Goal: Navigation & Orientation: Find specific page/section

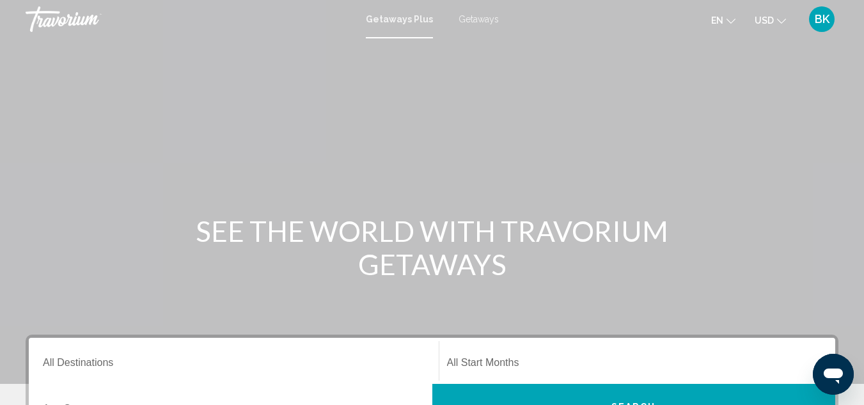
click at [823, 24] on span "BK" at bounding box center [822, 19] width 15 height 13
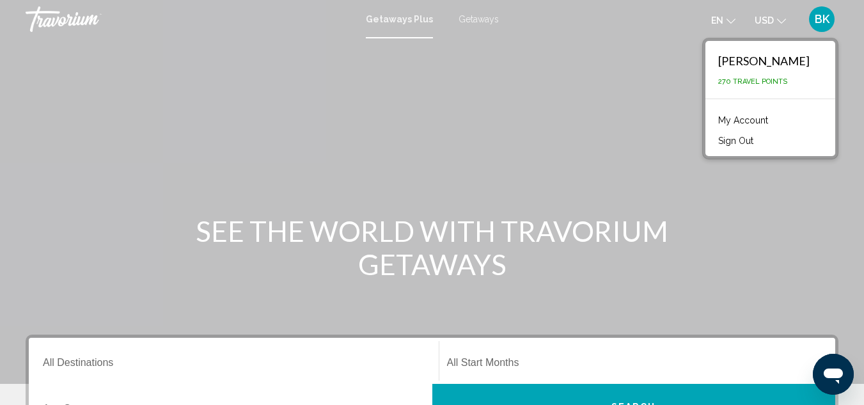
click at [753, 119] on link "My Account" at bounding box center [743, 120] width 63 height 17
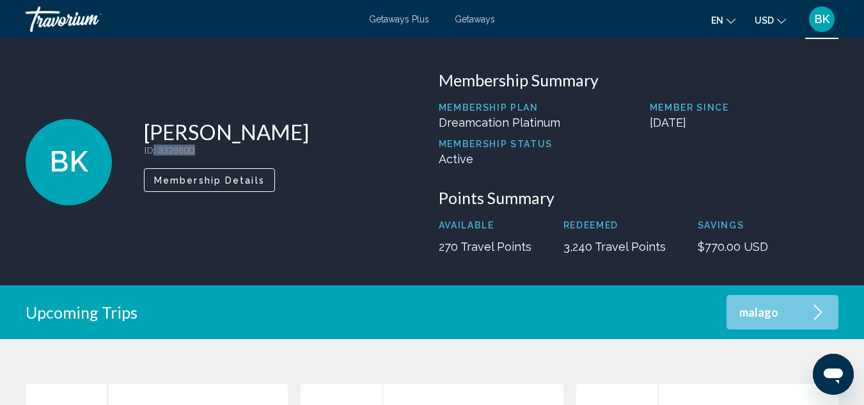
drag, startPoint x: 205, startPoint y: 152, endPoint x: 153, endPoint y: 150, distance: 51.8
click at [153, 150] on p "ID : 332880D" at bounding box center [226, 150] width 165 height 11
click at [212, 151] on p "ID : 332880D" at bounding box center [226, 150] width 165 height 11
